Goal: Task Accomplishment & Management: Use online tool/utility

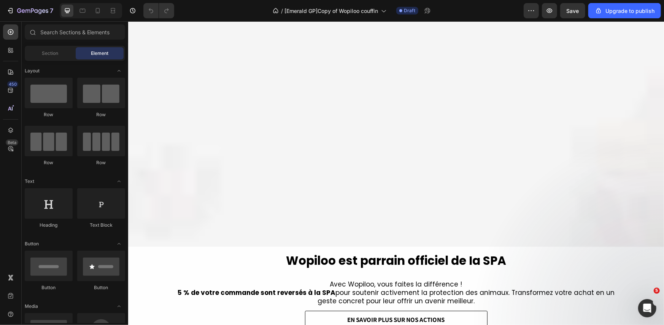
scroll to position [571, 0]
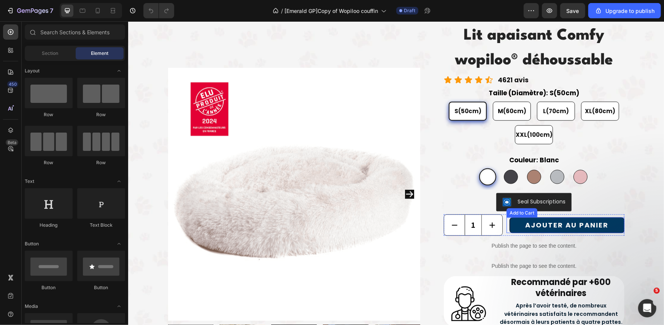
click at [513, 226] on button "AJOUTER AU PANIER" at bounding box center [566, 225] width 115 height 16
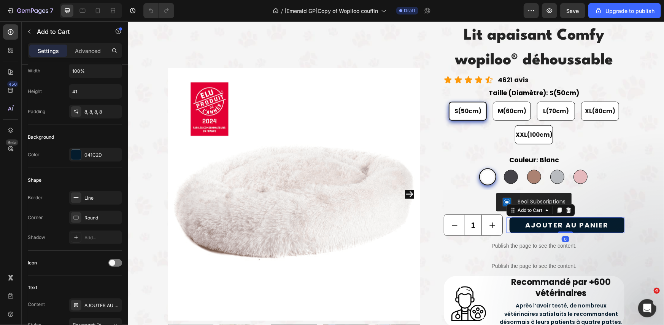
scroll to position [0, 0]
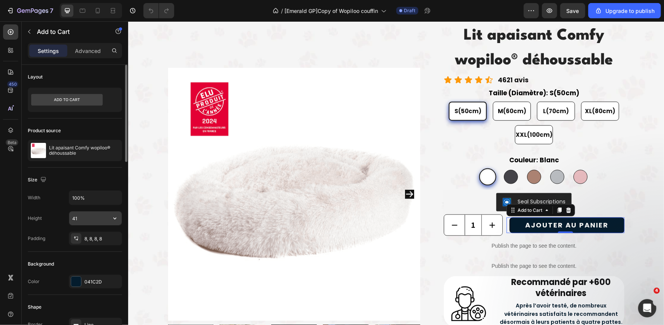
click at [81, 214] on input "41" at bounding box center [95, 218] width 53 height 14
click at [111, 217] on icon "button" at bounding box center [115, 218] width 8 height 8
click at [86, 220] on input "41" at bounding box center [95, 218] width 53 height 14
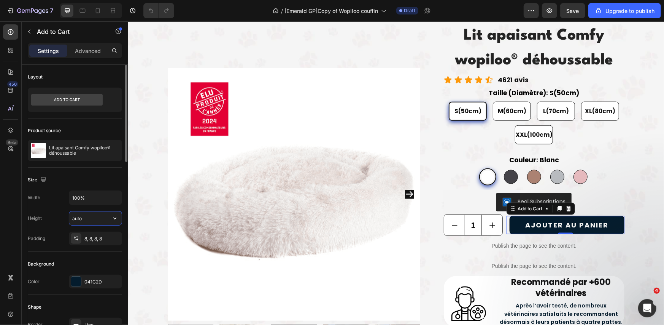
type input "Auto"
click at [57, 218] on div "Height Auto" at bounding box center [75, 218] width 94 height 14
click at [502, 221] on div "1 Product Quantity AJOUTER AU PANIER Add to Cart 0 Row" at bounding box center [534, 224] width 180 height 21
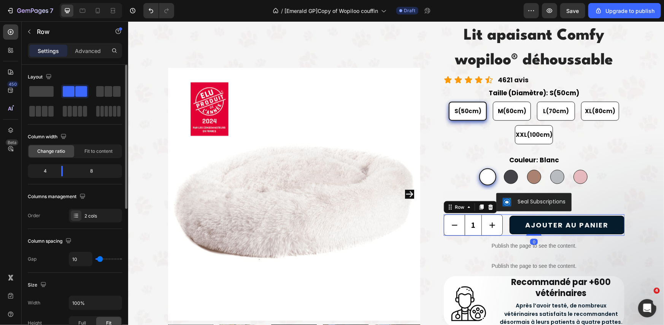
scroll to position [127, 0]
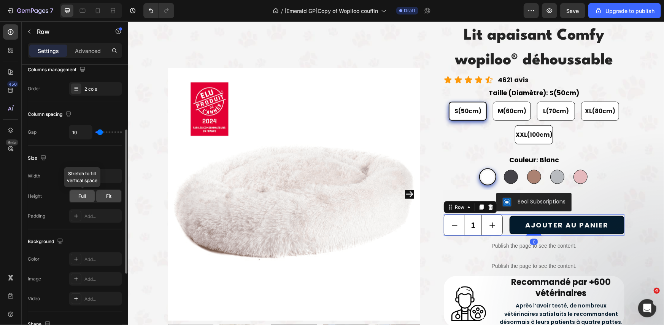
click at [80, 197] on span "Full" at bounding box center [82, 196] width 8 height 7
click at [59, 202] on div "Width 100% Height Full Fit Padding Add..." at bounding box center [75, 196] width 94 height 54
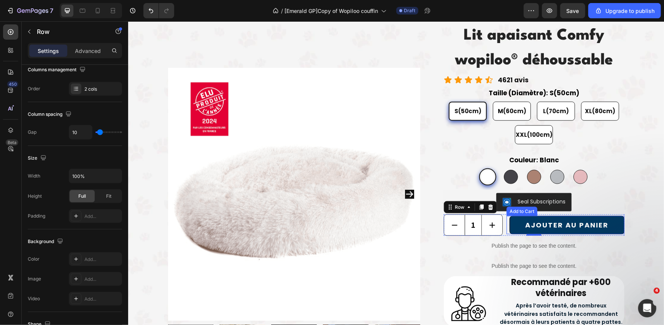
click at [512, 222] on button "AJOUTER AU PANIER" at bounding box center [566, 224] width 115 height 18
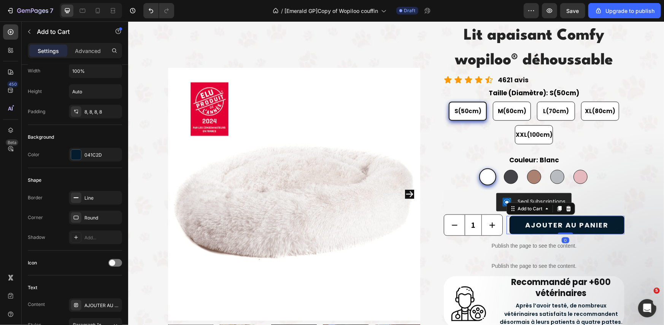
scroll to position [0, 0]
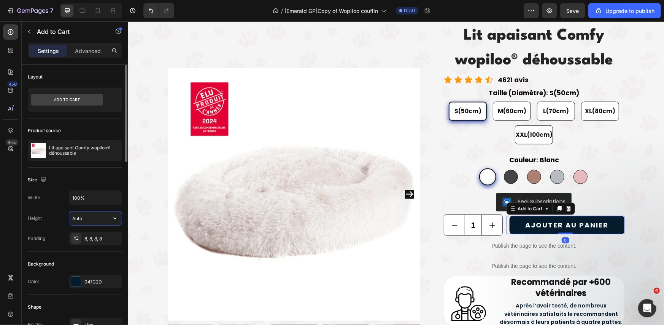
click at [91, 217] on input "Auto" at bounding box center [95, 218] width 53 height 14
type input "50"
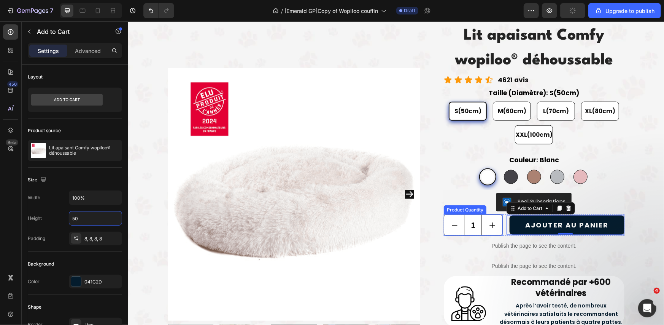
click at [475, 220] on input "1" at bounding box center [473, 224] width 17 height 21
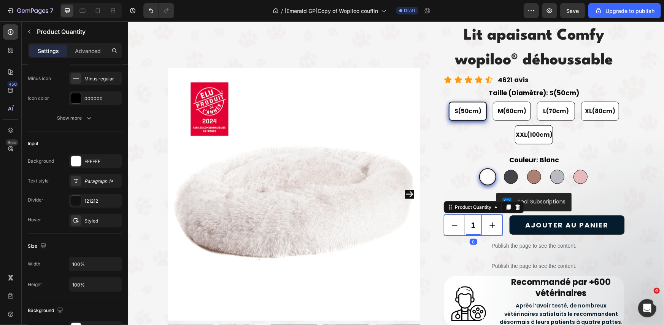
scroll to position [254, 0]
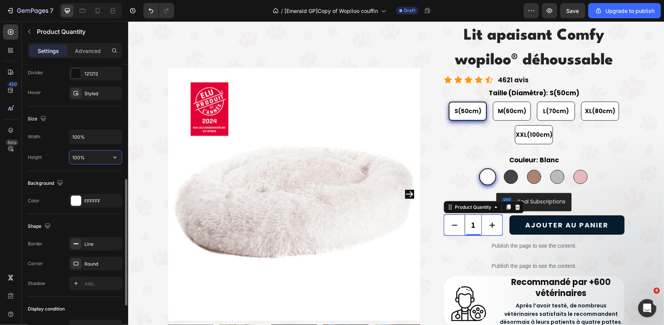
click at [91, 154] on input "100%" at bounding box center [95, 157] width 53 height 14
type input "50"
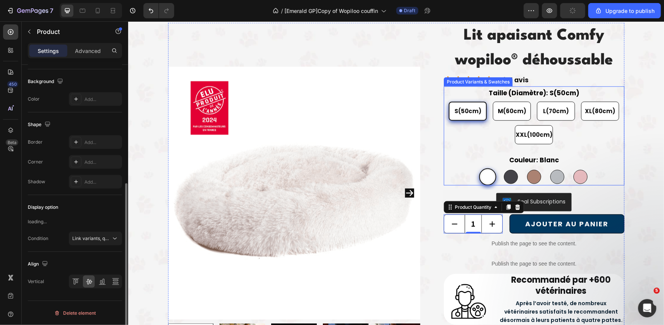
click at [425, 229] on div "Lit apaisant Comfy wopiloo® déhoussable (P) Title Product Images & Gallery Row …" at bounding box center [396, 216] width 457 height 389
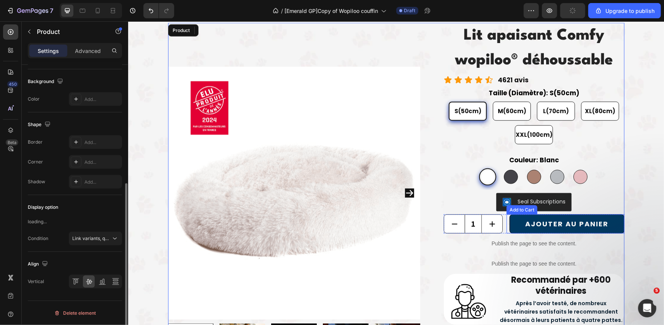
click at [510, 224] on button "AJOUTER AU PANIER" at bounding box center [566, 223] width 115 height 19
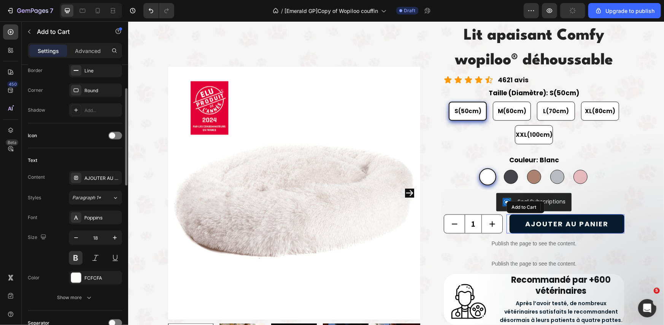
click at [502, 227] on div "1 Product Quantity 0 AJOUTER AU PANIER Add to Cart Row" at bounding box center [534, 223] width 180 height 19
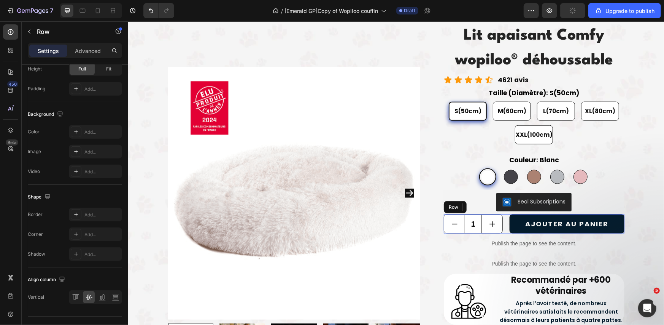
scroll to position [0, 0]
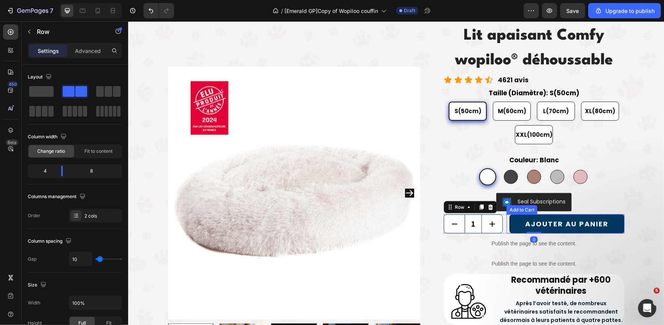
click at [516, 223] on button "AJOUTER AU PANIER" at bounding box center [566, 223] width 115 height 19
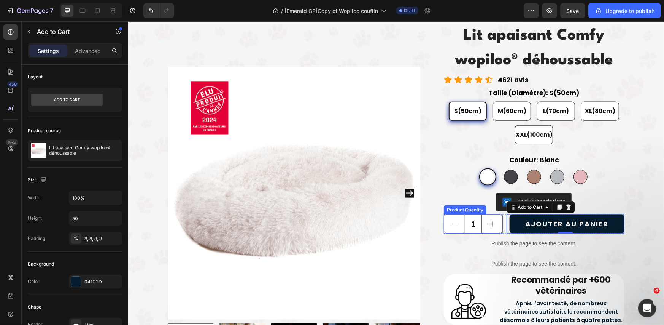
click at [470, 217] on input "1" at bounding box center [473, 223] width 17 height 18
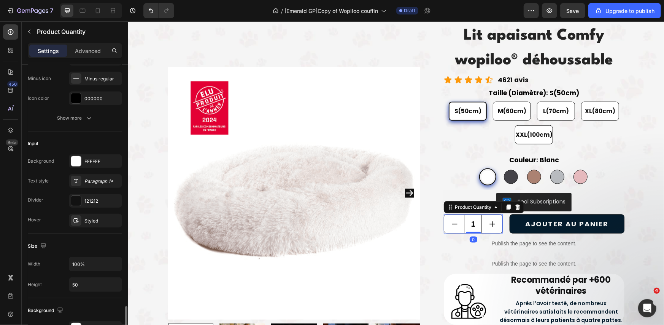
scroll to position [254, 0]
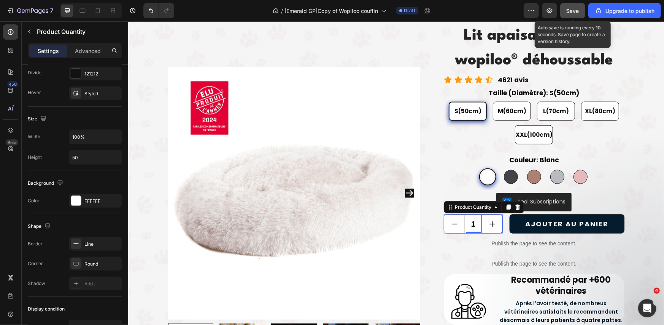
click at [573, 12] on span "Save" at bounding box center [573, 11] width 13 height 6
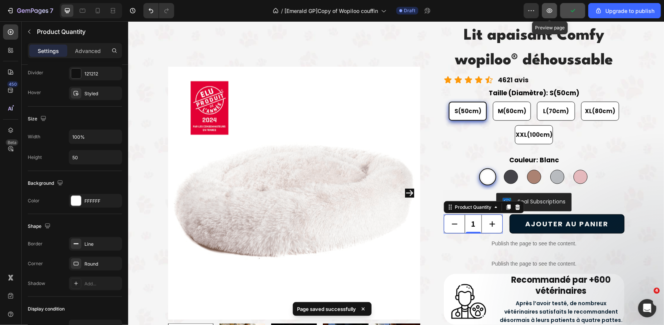
click at [550, 13] on icon "button" at bounding box center [550, 11] width 8 height 8
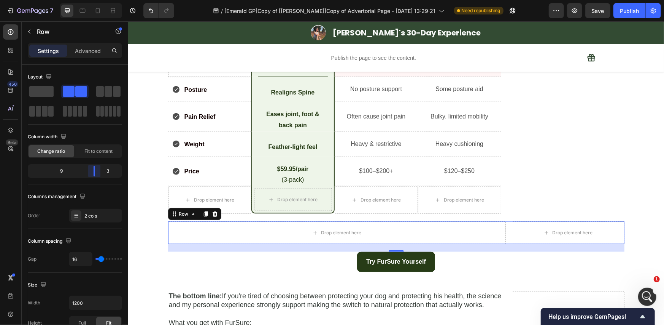
drag, startPoint x: 74, startPoint y: 173, endPoint x: 172, endPoint y: 260, distance: 131.5
click at [99, 0] on body "7 Version history / [Emerald GP]Copy of [Ethan GemPages]Copy of Advertorial Pag…" at bounding box center [332, 0] width 664 height 0
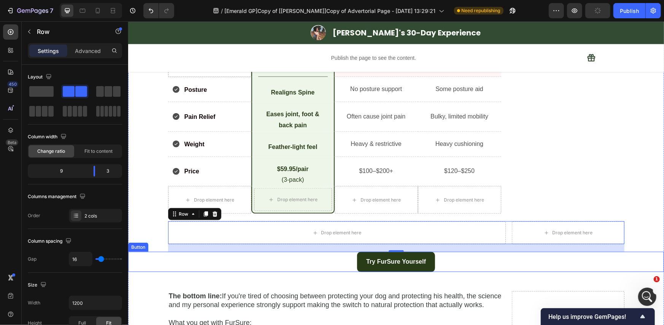
click at [320, 271] on div "Try FurSure Yourself Button" at bounding box center [396, 261] width 536 height 20
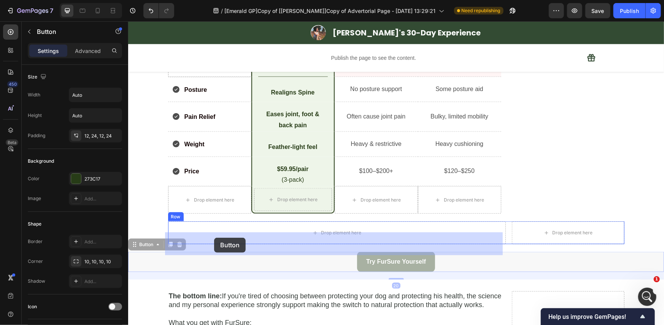
drag, startPoint x: 151, startPoint y: 253, endPoint x: 214, endPoint y: 237, distance: 65.2
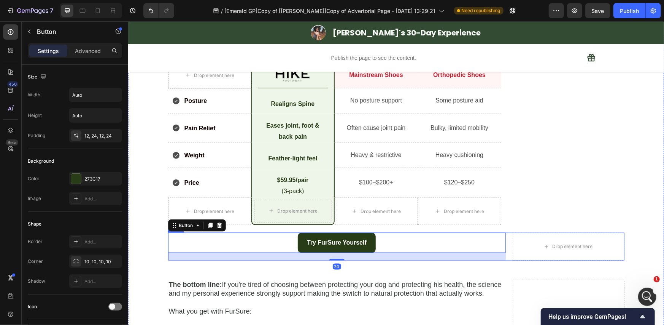
scroll to position [2514, 0]
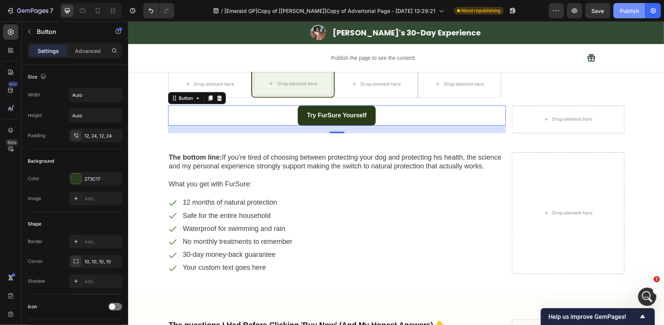
click at [616, 13] on button "Publish" at bounding box center [630, 10] width 32 height 15
click at [395, 116] on div "Try FurSure Yourself Button 20" at bounding box center [337, 115] width 338 height 20
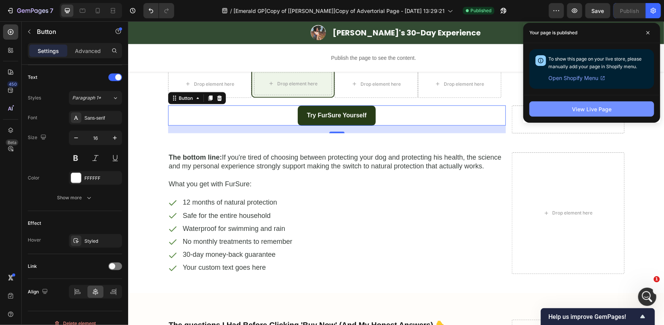
click at [560, 107] on button "View Live Page" at bounding box center [592, 108] width 125 height 15
